Goal: Information Seeking & Learning: Check status

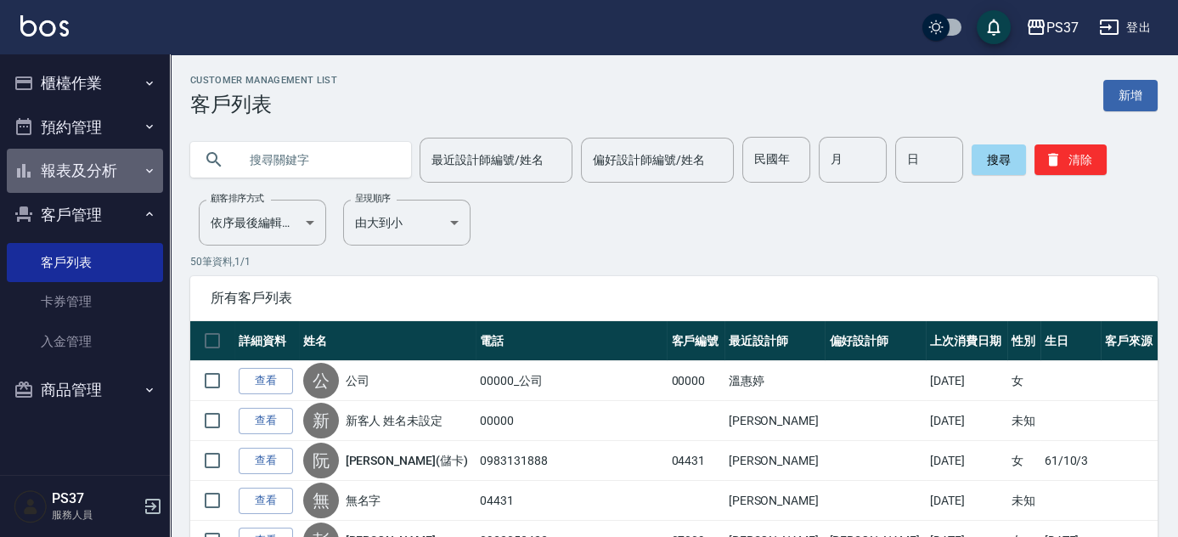
click at [91, 163] on button "報表及分析" at bounding box center [85, 171] width 156 height 44
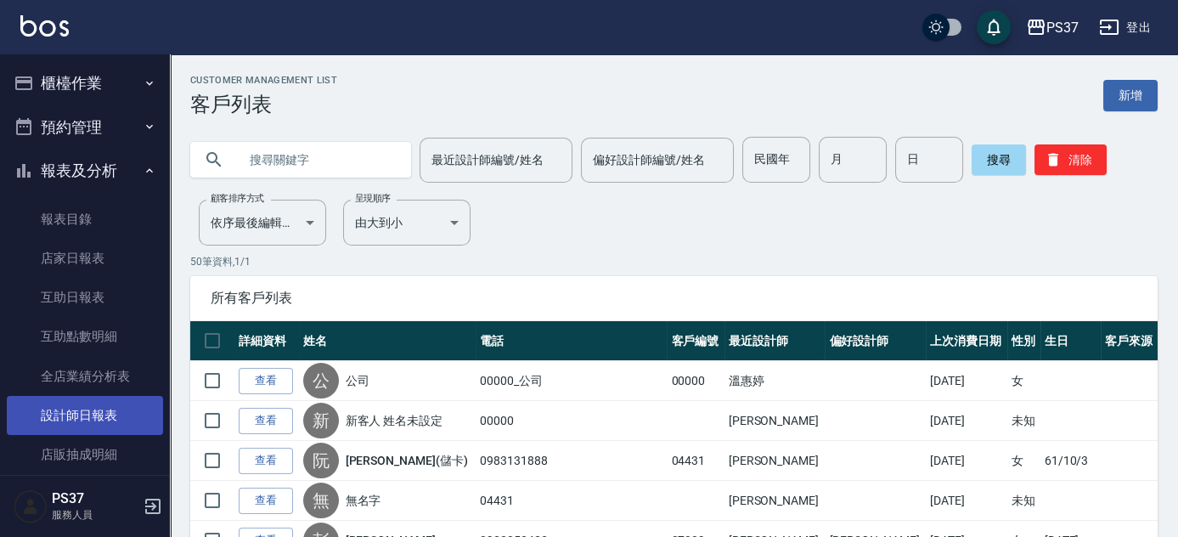
click at [106, 409] on link "設計師日報表" at bounding box center [85, 415] width 156 height 39
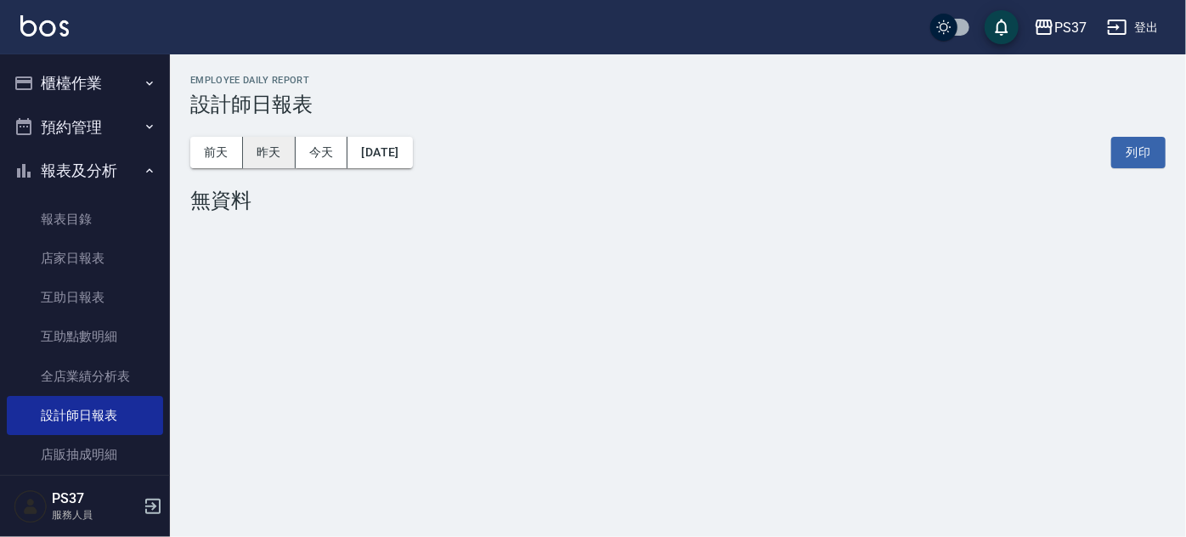
click at [262, 153] on button "昨天" at bounding box center [269, 152] width 53 height 31
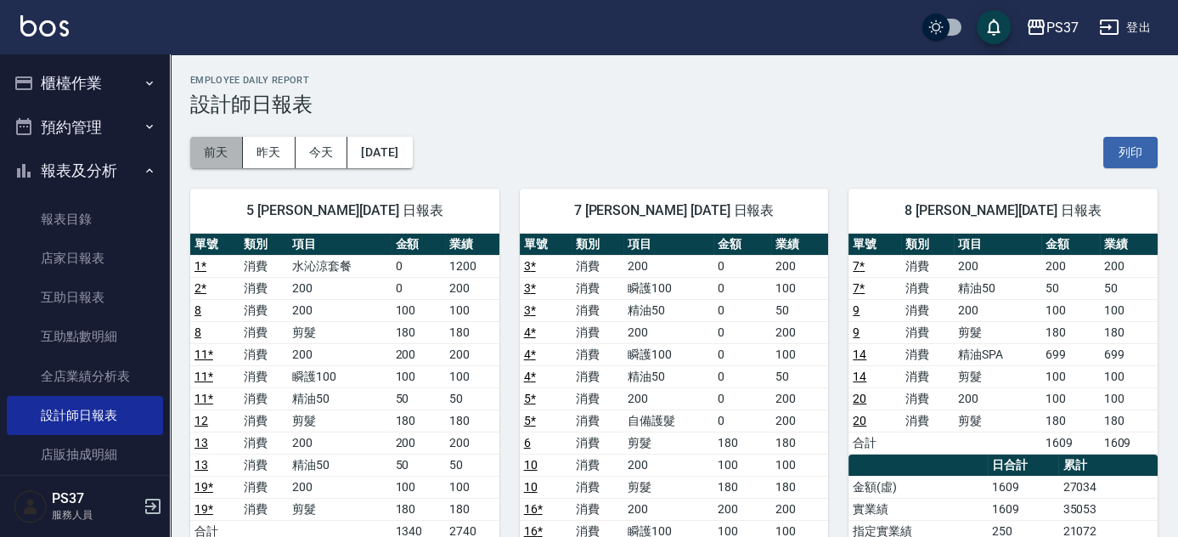
click at [195, 145] on button "前天" at bounding box center [216, 152] width 53 height 31
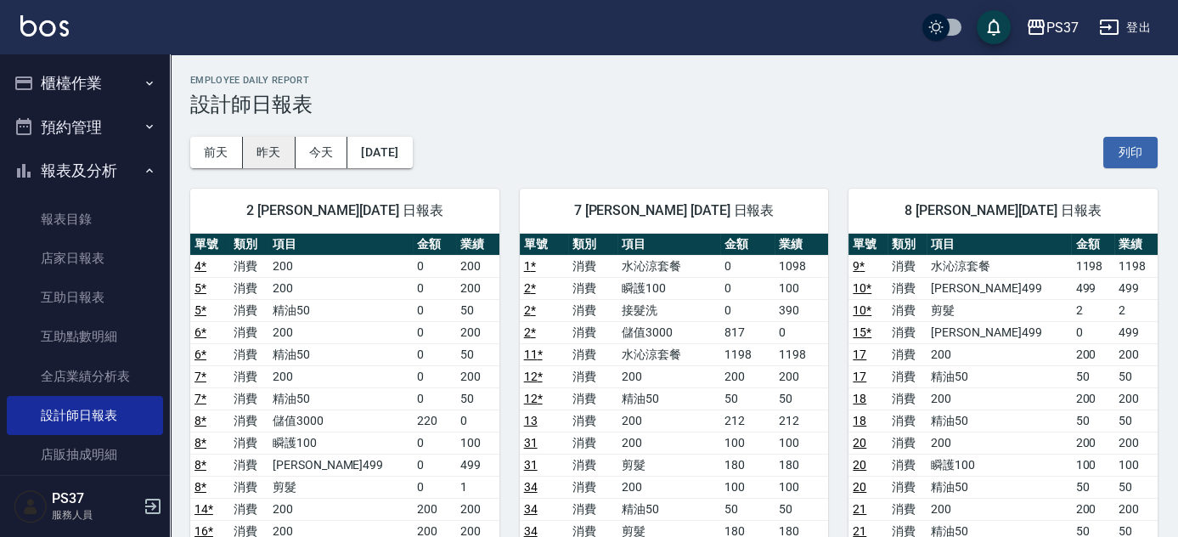
click at [279, 164] on button "昨天" at bounding box center [269, 152] width 53 height 31
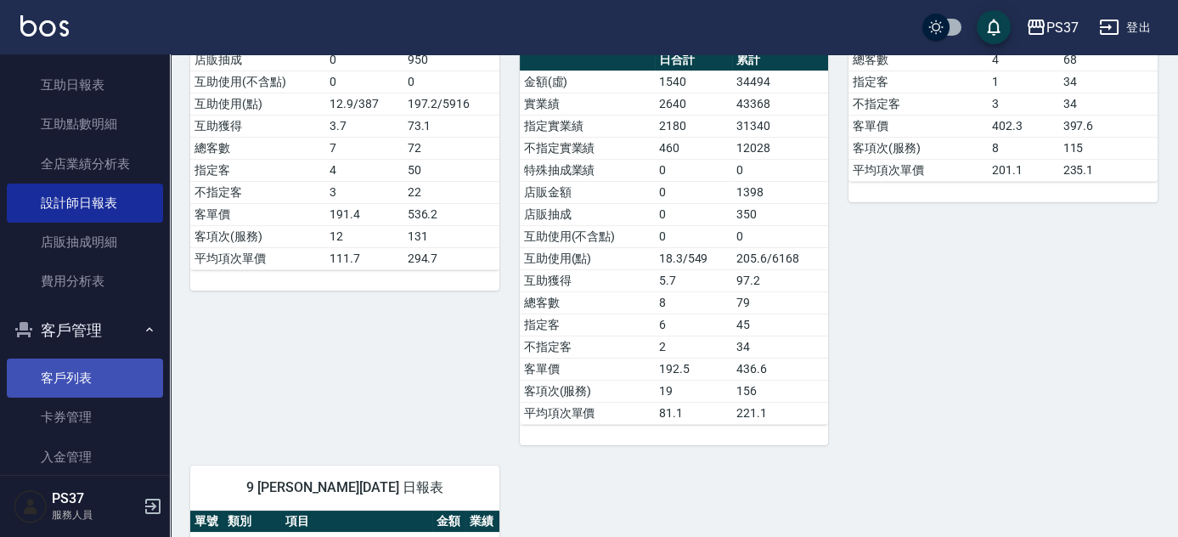
scroll to position [285, 0]
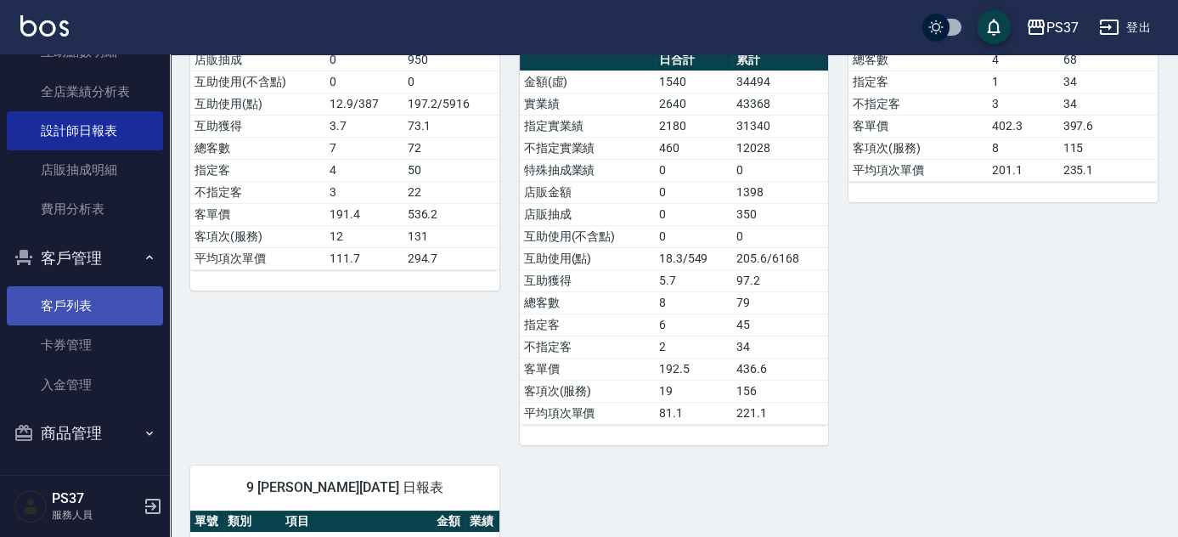
click at [137, 302] on link "客戶列表" at bounding box center [85, 305] width 156 height 39
